Goal: Information Seeking & Learning: Learn about a topic

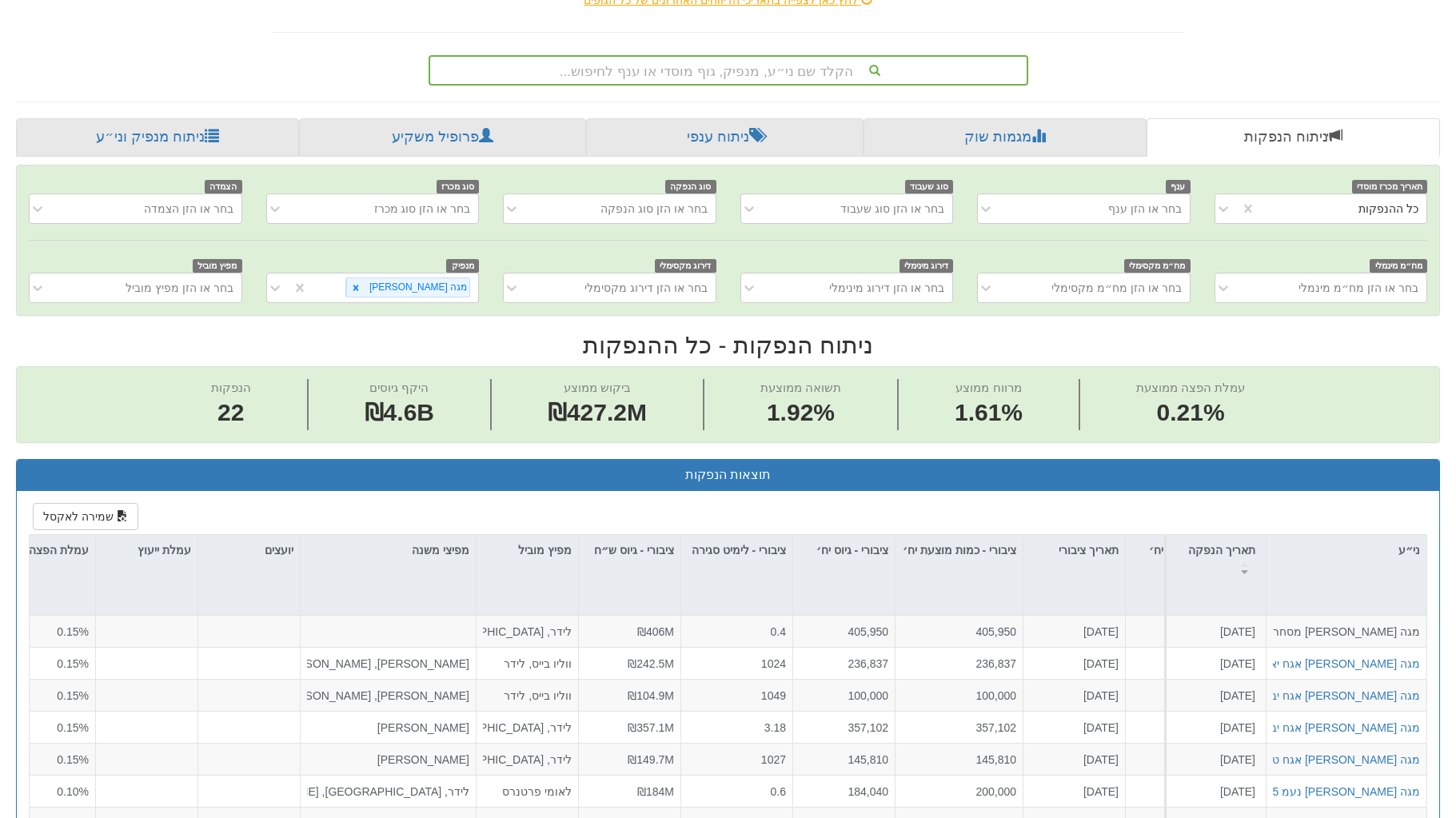
scroll to position [0, 446]
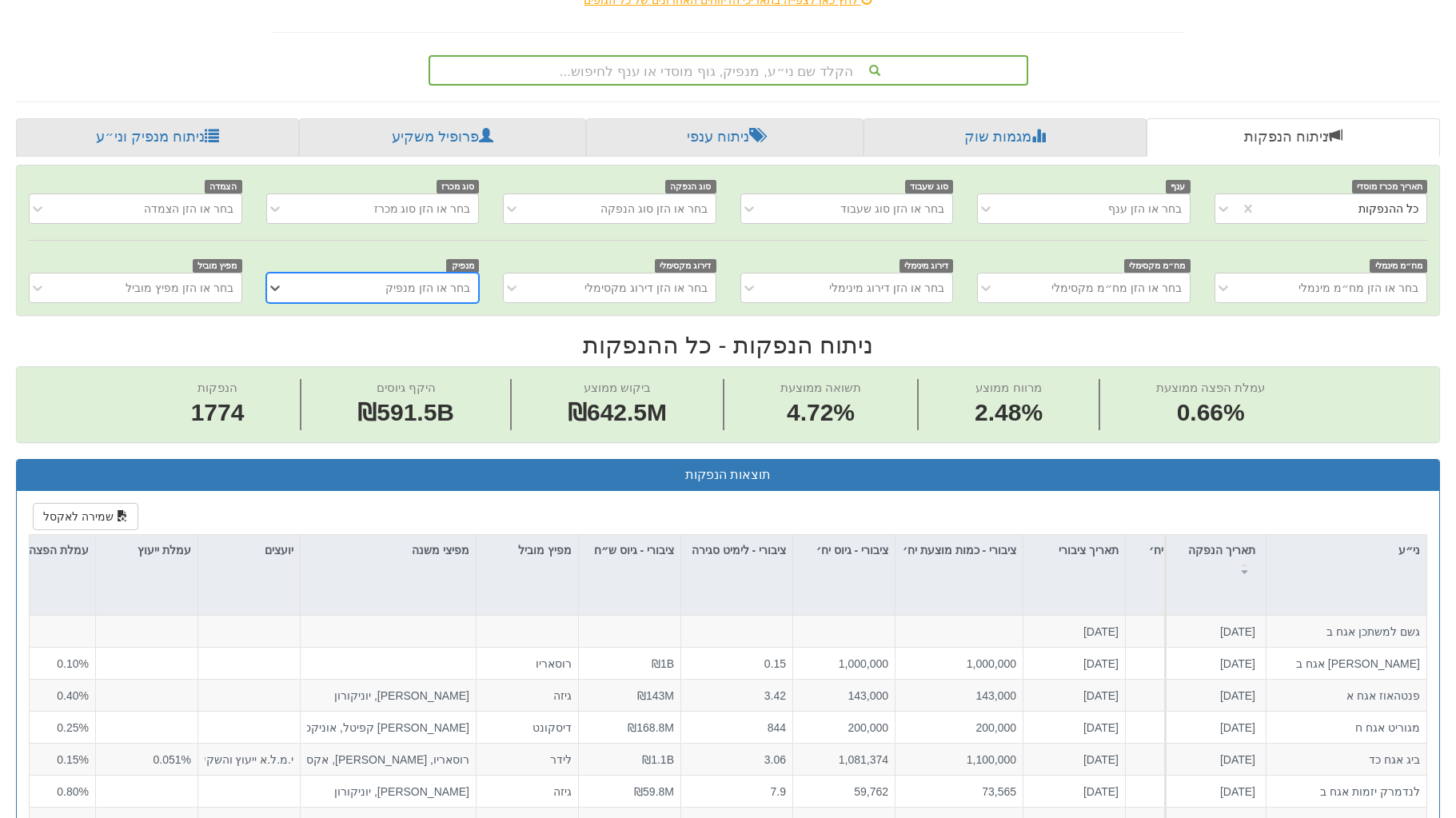
click at [299, 284] on div "בחר או הזן מנפיק" at bounding box center [385, 288] width 187 height 25
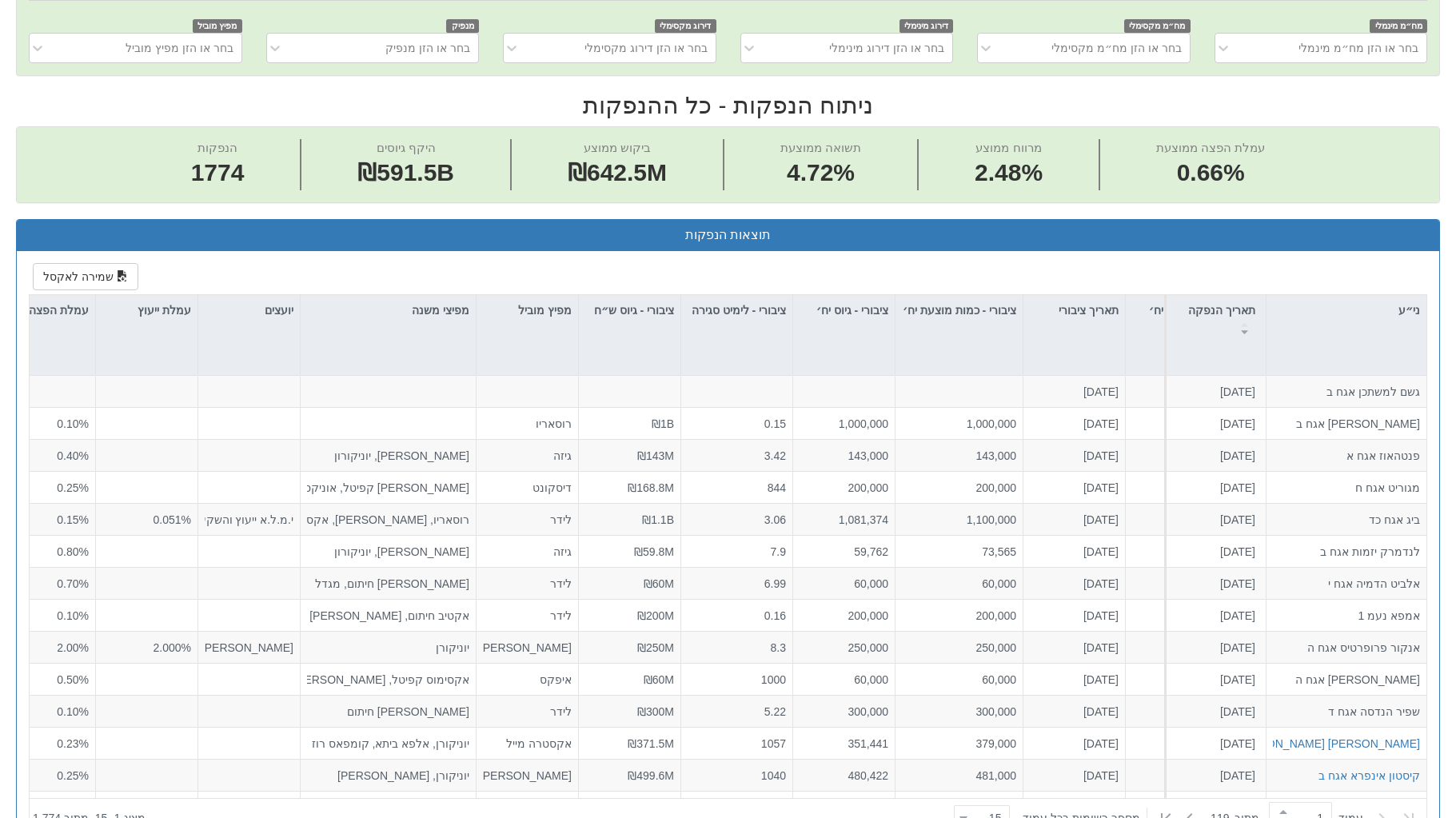
scroll to position [164, 0]
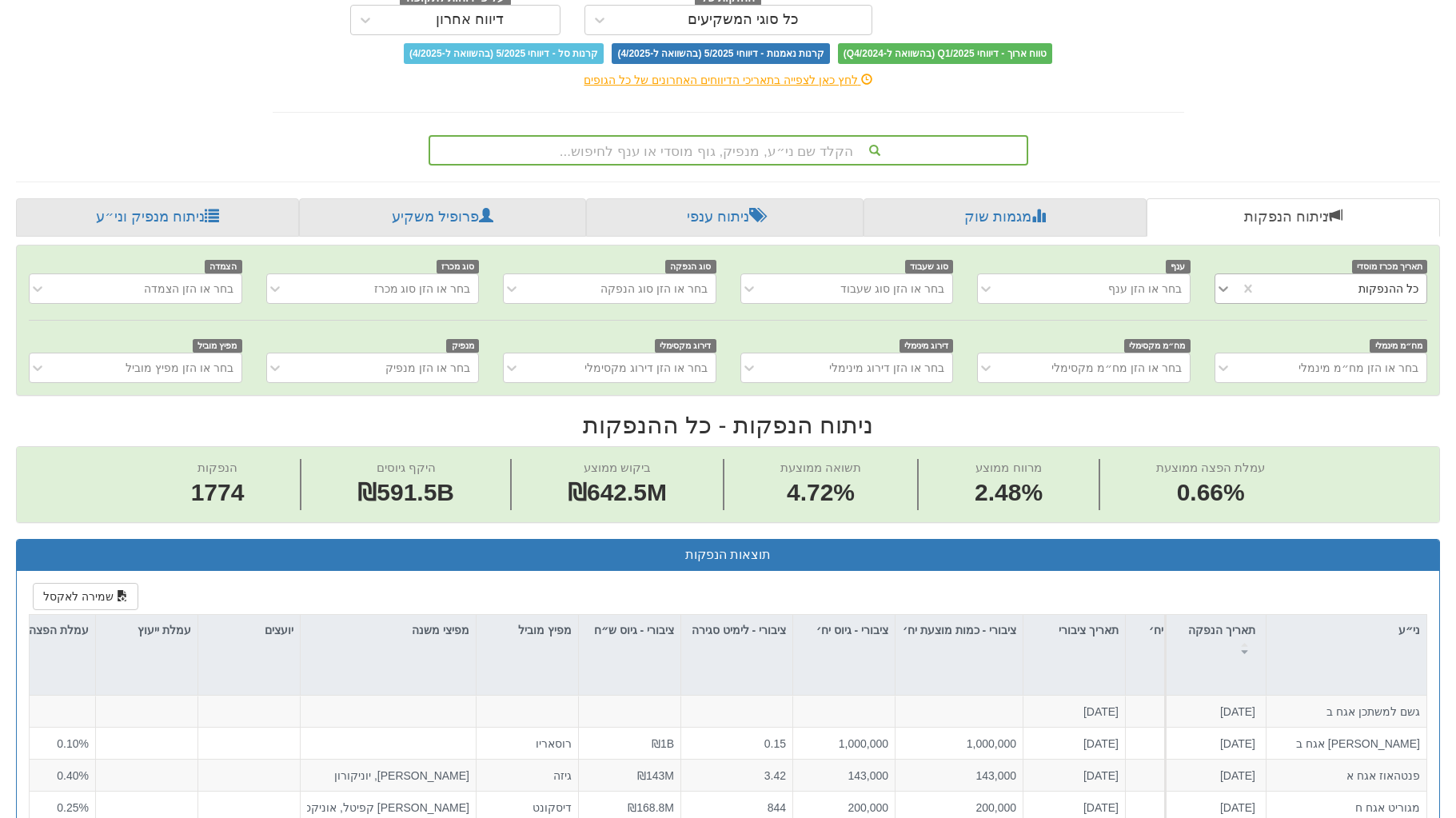
click at [1220, 288] on icon at bounding box center [1222, 289] width 9 height 6
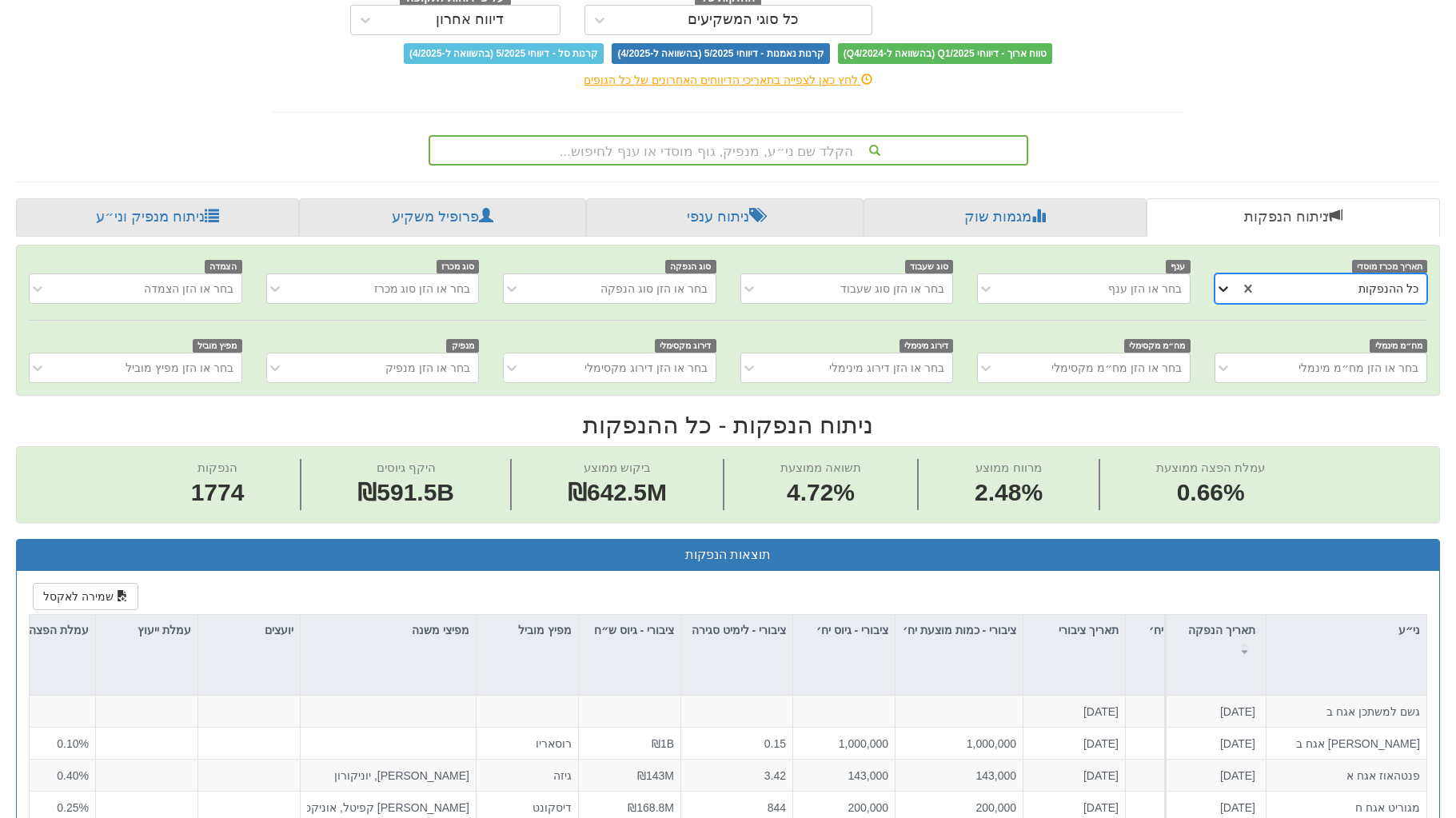
click at [1220, 288] on icon at bounding box center [1222, 289] width 9 height 6
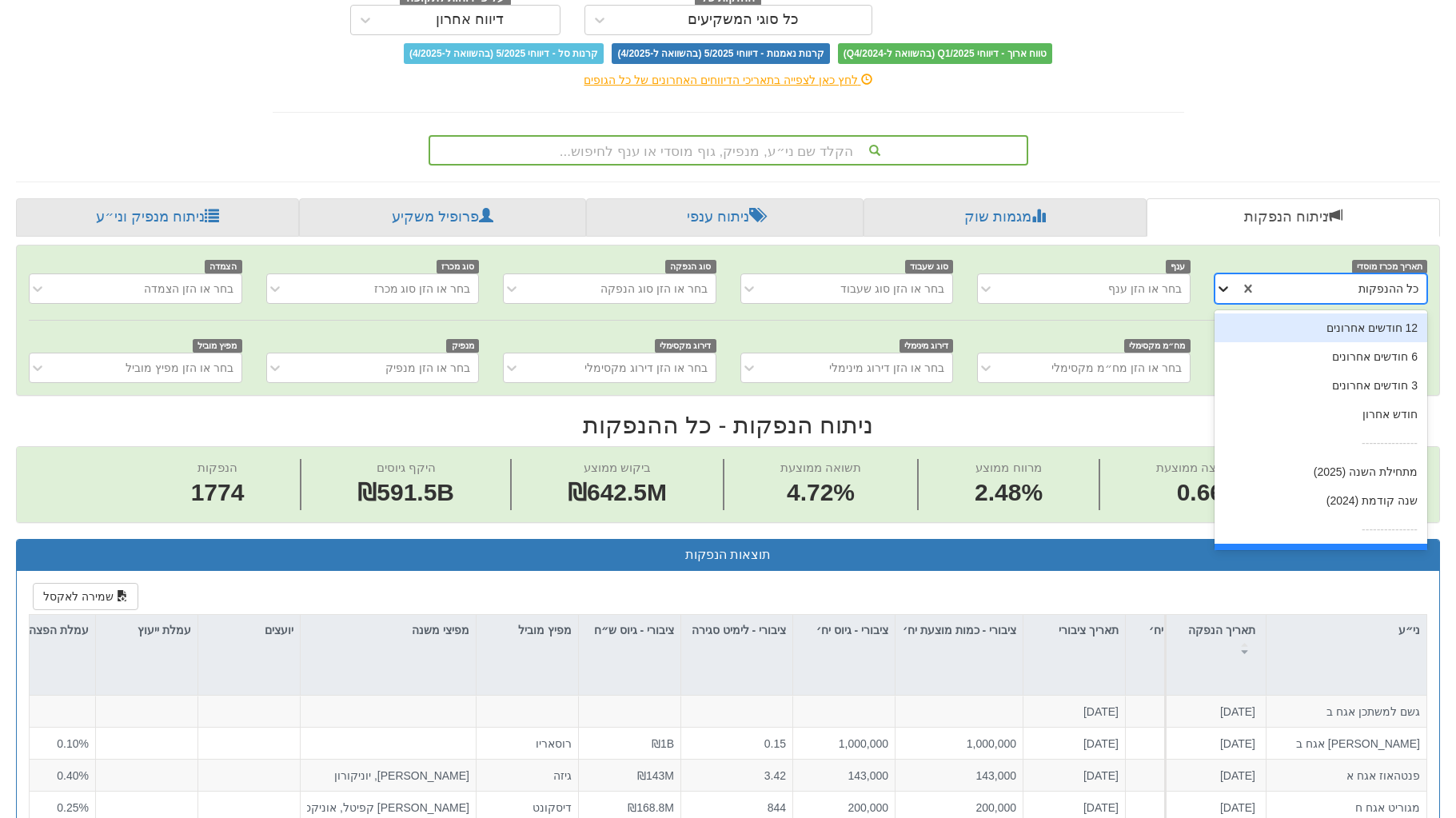
click at [1220, 288] on icon at bounding box center [1222, 289] width 9 height 6
click at [1338, 473] on div "מתחילת השנה (2025)" at bounding box center [1321, 472] width 213 height 29
click at [1338, 473] on div "הנפקות 1774 היקף גיוסים ₪591.5B ביקוש ממוצע ₪642.5M תשואה ממוצעת 4.72% מרווח ממ…" at bounding box center [728, 484] width 1422 height 75
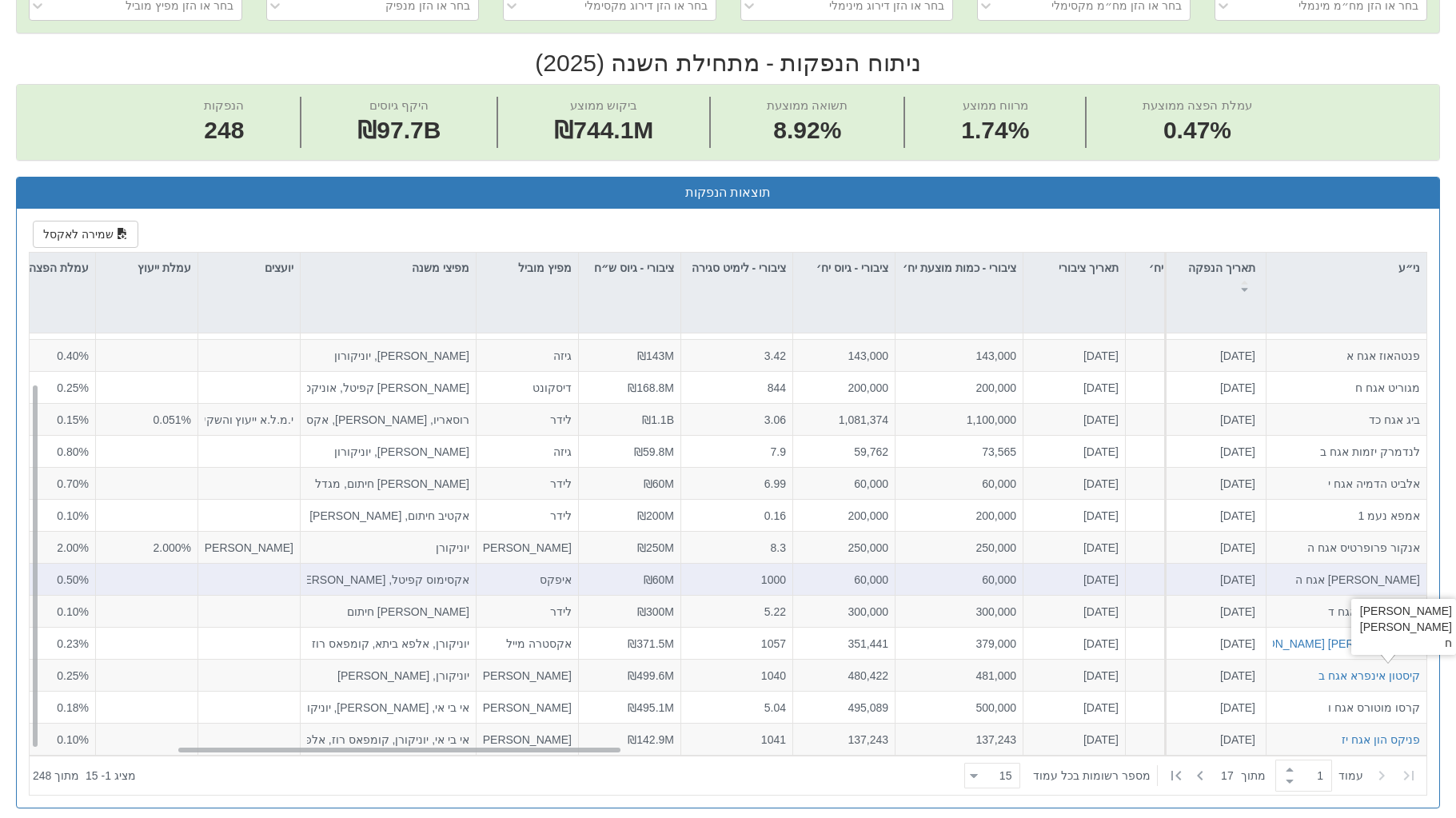
scroll to position [564, 0]
